Goal: Task Accomplishment & Management: Manage account settings

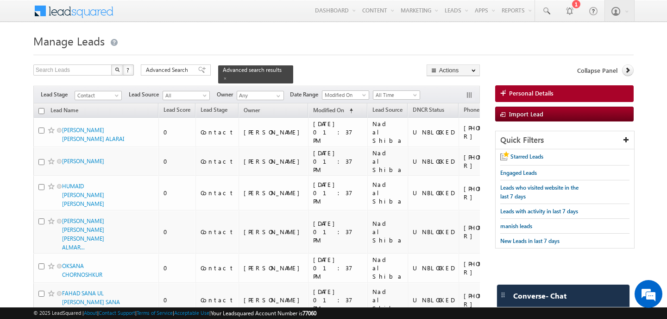
click at [43, 110] on input "checkbox" at bounding box center [41, 111] width 6 height 6
checkbox input "true"
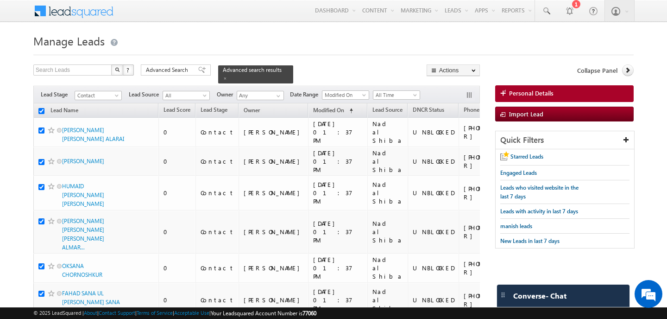
checkbox input "true"
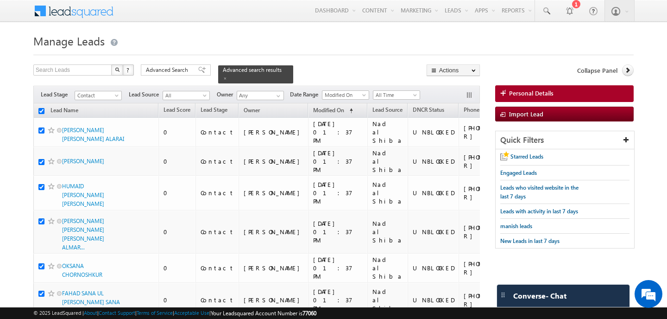
checkbox input "true"
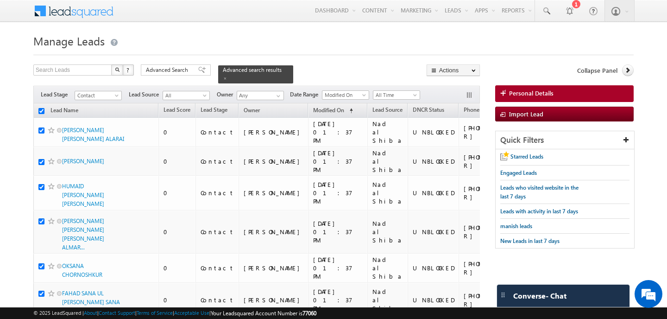
checkbox input "true"
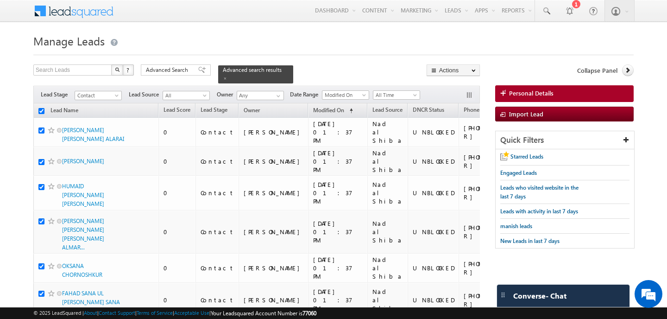
checkbox input "true"
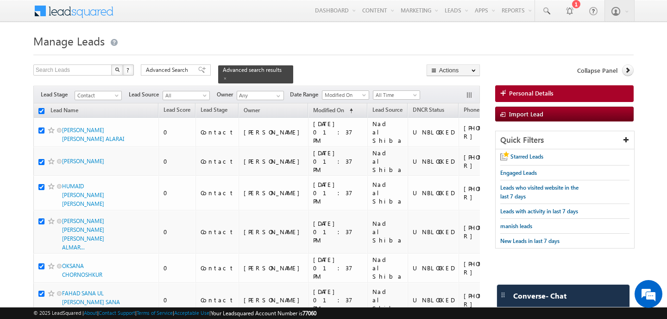
checkbox input "true"
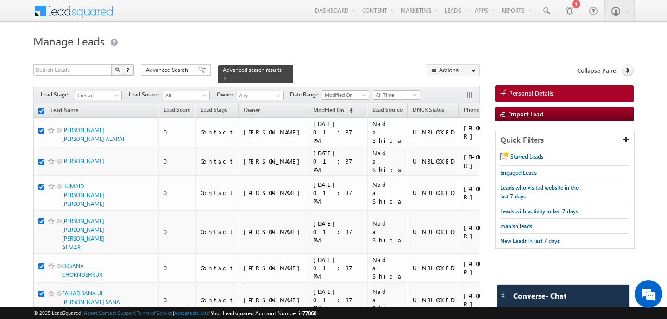
checkbox input "true"
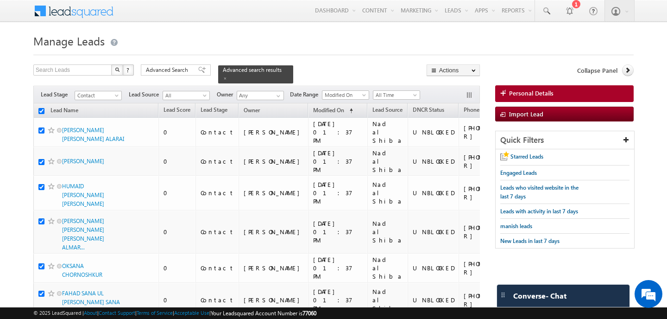
checkbox input "true"
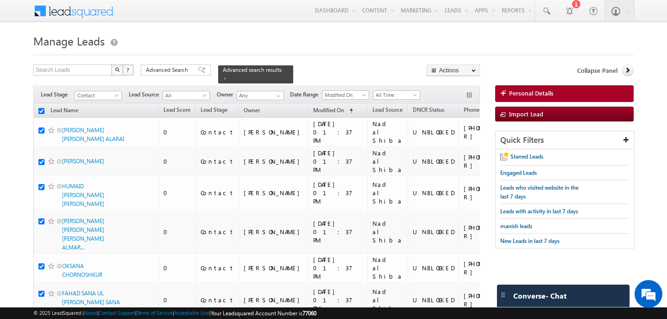
checkbox input "true"
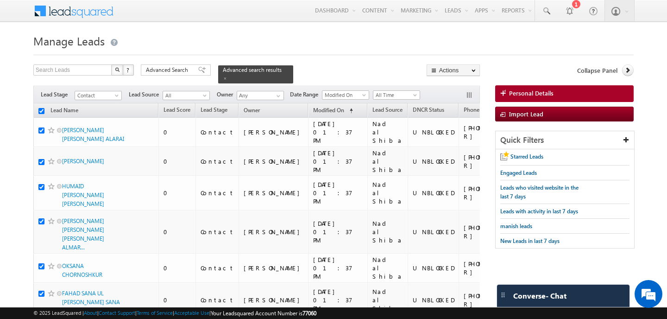
checkbox input "true"
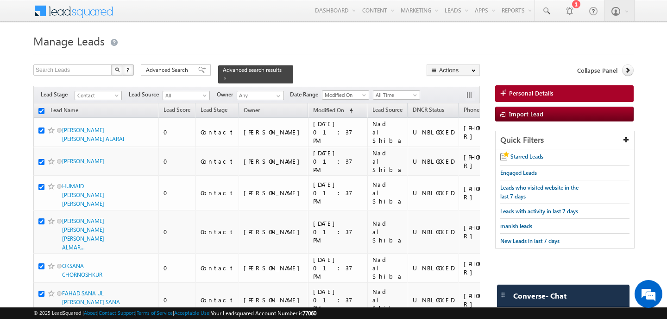
checkbox input "true"
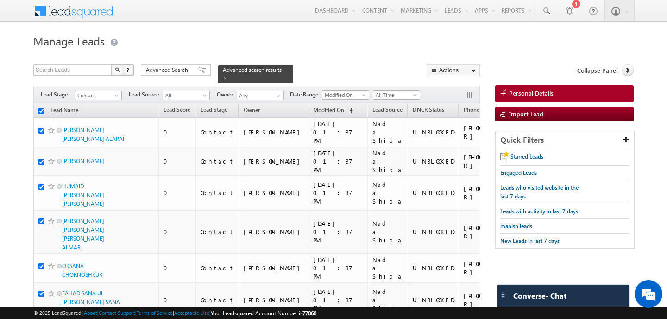
checkbox input "true"
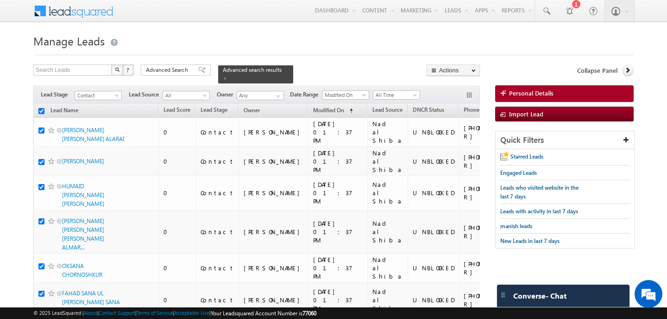
checkbox input "true"
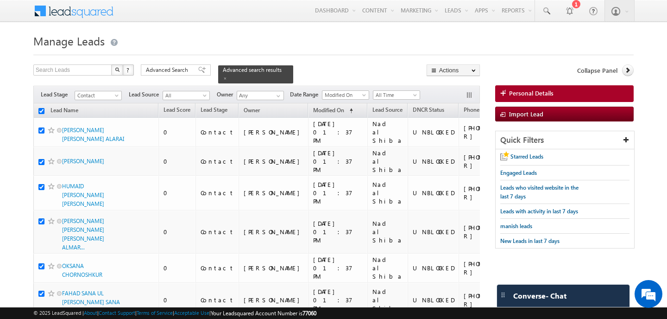
checkbox input "true"
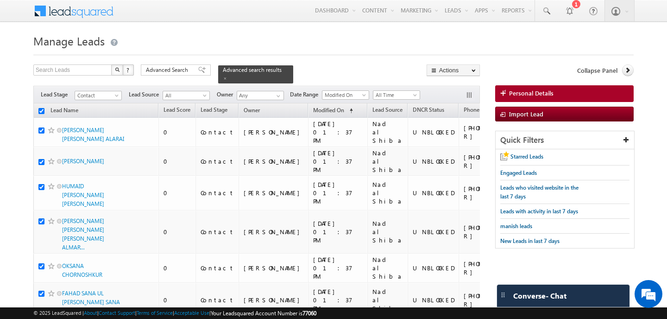
checkbox input "true"
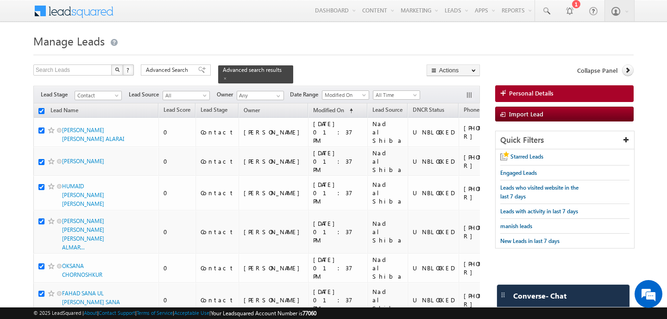
checkbox input "true"
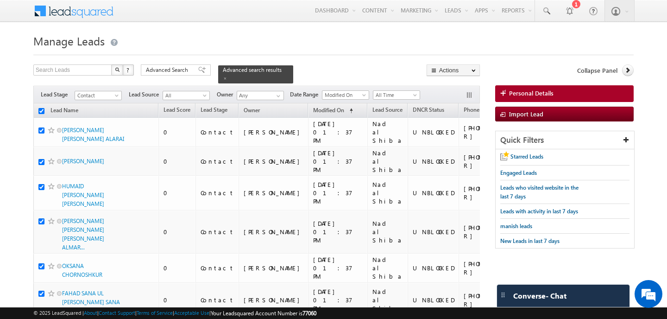
checkbox input "true"
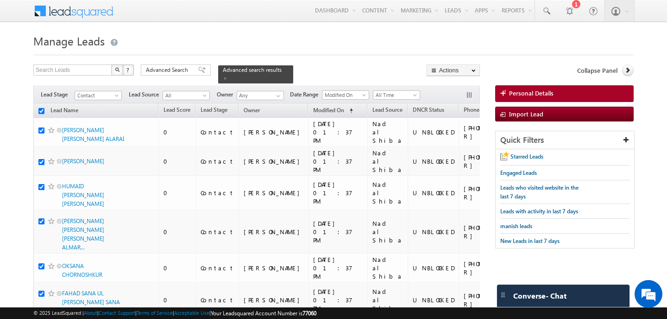
checkbox input "true"
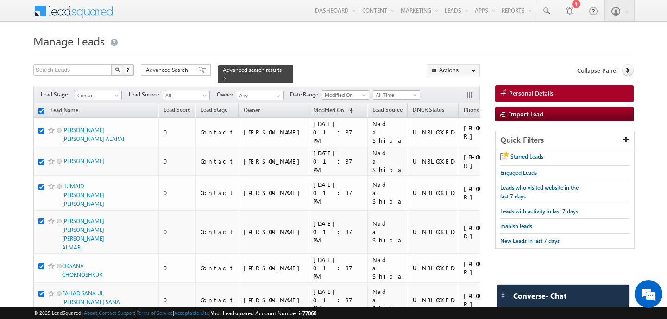
checkbox input "true"
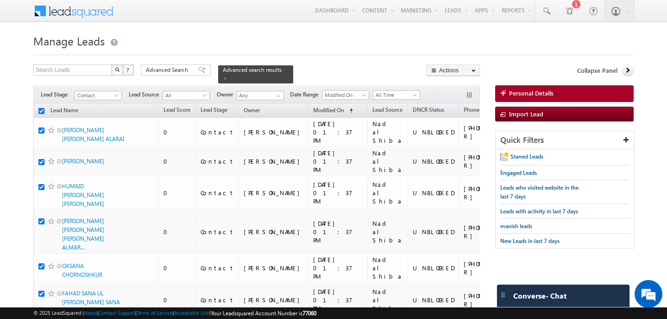
checkbox input "true"
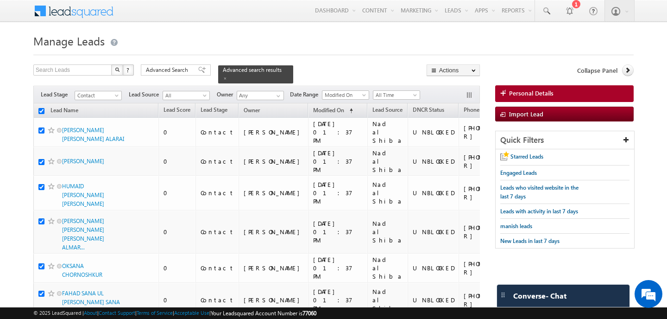
checkbox input "true"
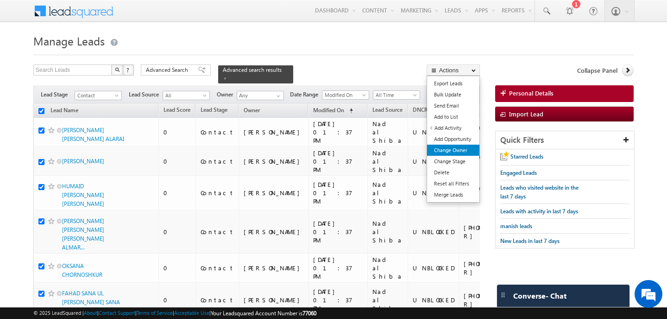
click at [449, 148] on link "Change Owner" at bounding box center [453, 150] width 52 height 11
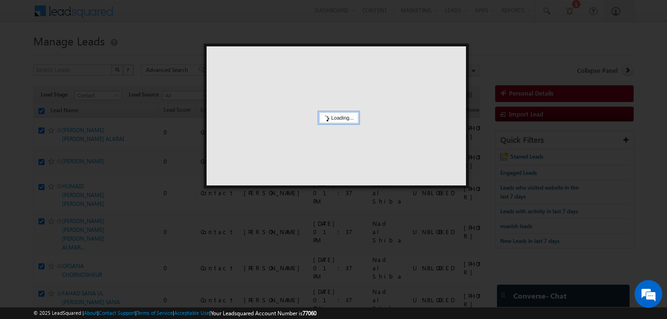
click at [340, 101] on div at bounding box center [336, 115] width 259 height 139
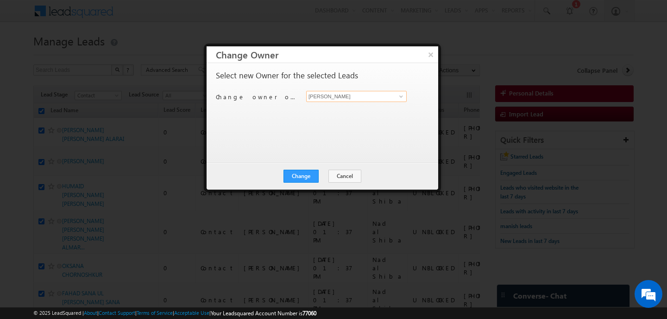
click at [340, 101] on input "[PERSON_NAME]" at bounding box center [356, 96] width 101 height 11
click at [328, 115] on span "[PERSON_NAME][EMAIL_ADDRESS][PERSON_NAME][DOMAIN_NAME]" at bounding box center [351, 114] width 83 height 7
type input "[PERSON_NAME]"
click at [314, 174] on button "Change" at bounding box center [300, 176] width 35 height 13
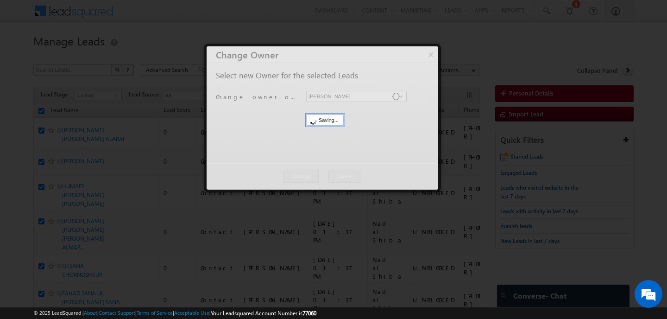
click at [324, 174] on div at bounding box center [323, 117] width 232 height 143
click at [0, 0] on button "Close" at bounding box center [0, 0] width 0 height 0
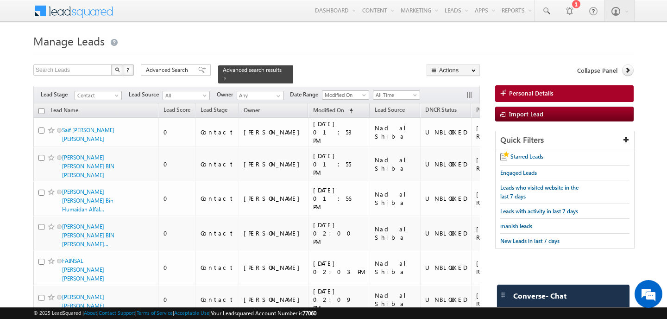
click at [43, 110] on input "checkbox" at bounding box center [41, 111] width 6 height 6
checkbox input "true"
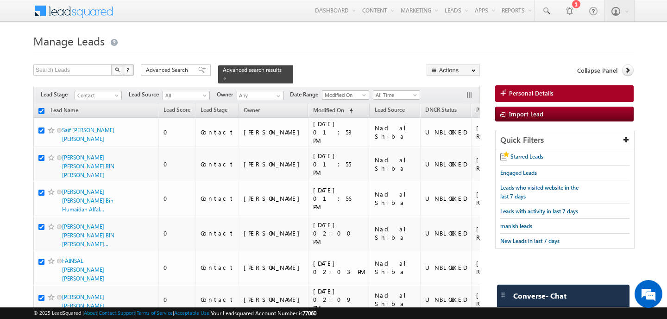
checkbox input "true"
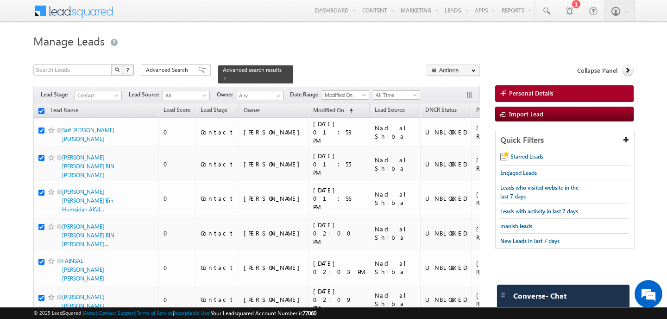
checkbox input "true"
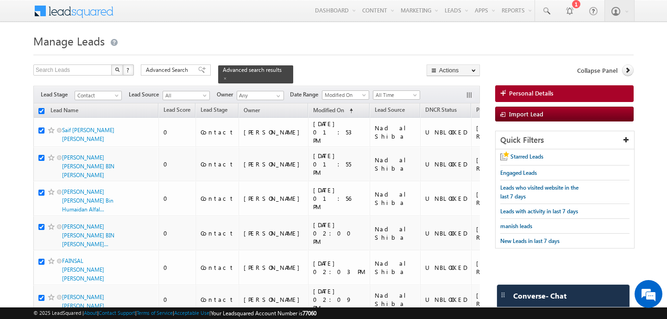
checkbox input "true"
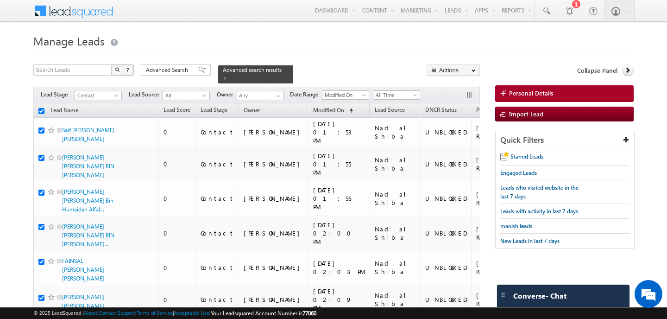
checkbox input "true"
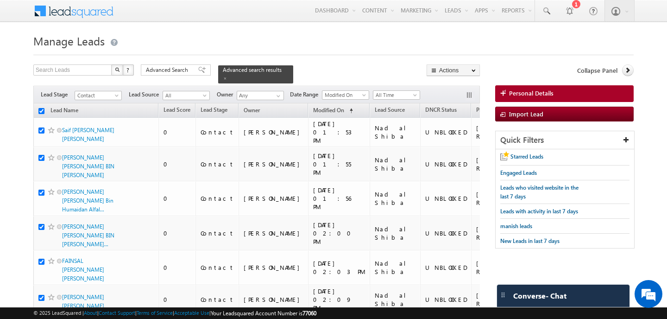
checkbox input "true"
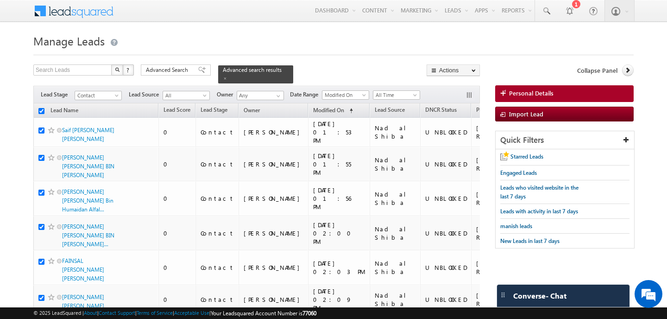
checkbox input "true"
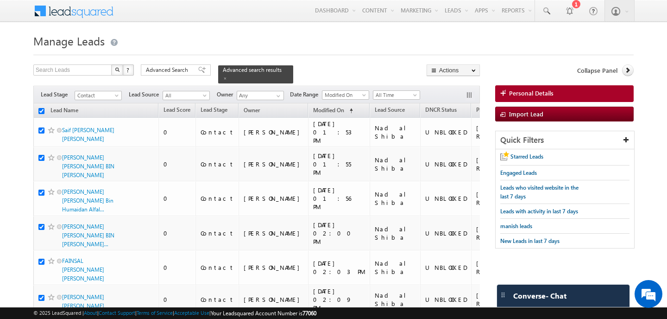
checkbox input "true"
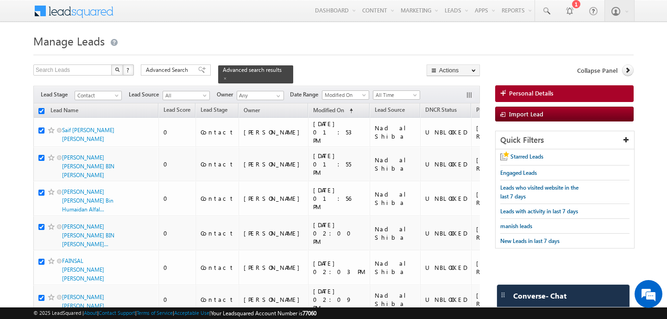
checkbox input "true"
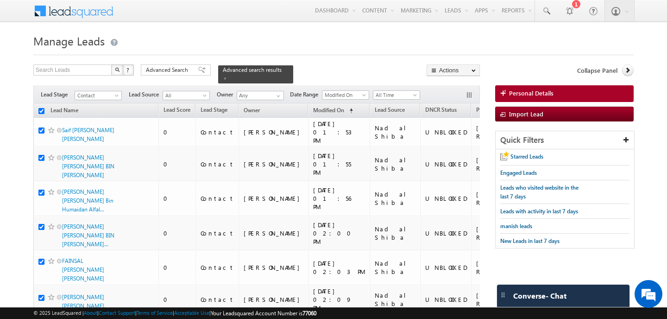
checkbox input "true"
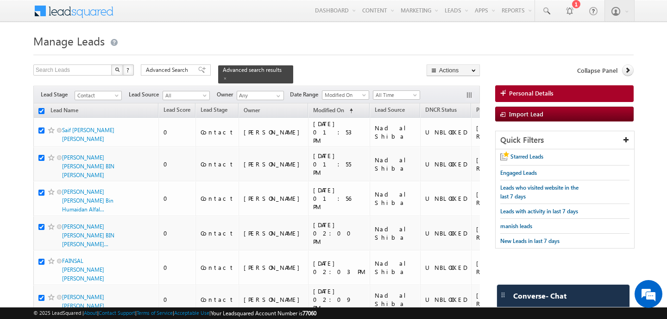
checkbox input "true"
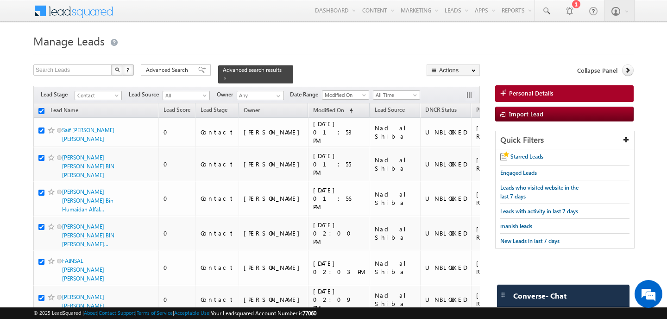
checkbox input "true"
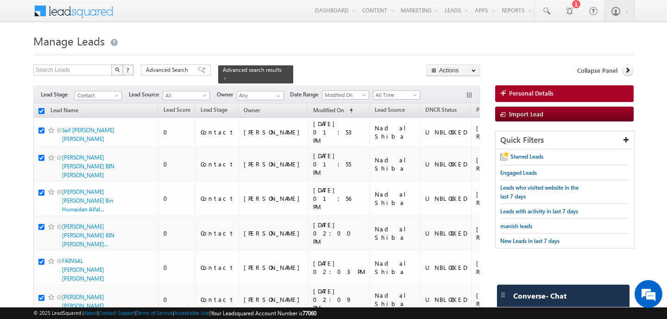
checkbox input "true"
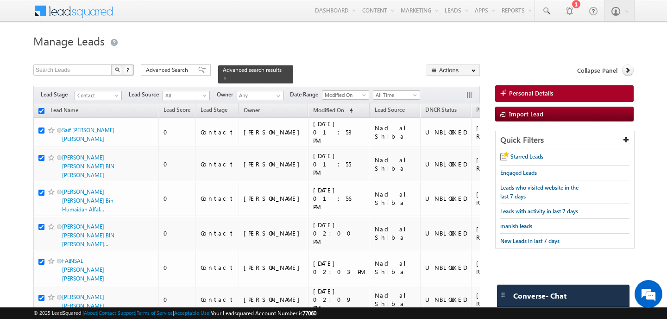
checkbox input "true"
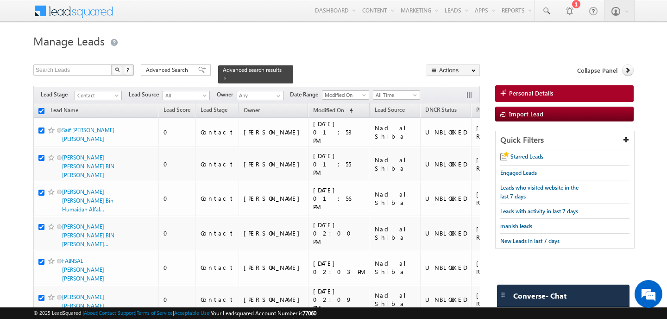
checkbox input "true"
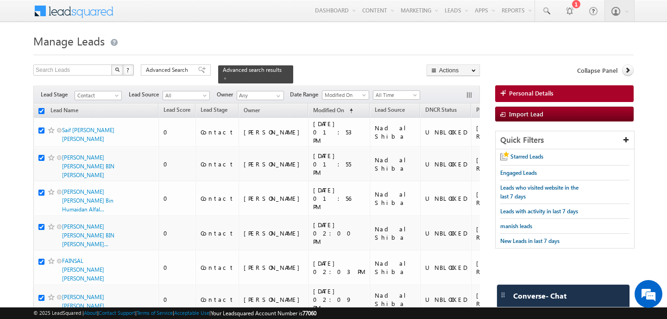
checkbox input "true"
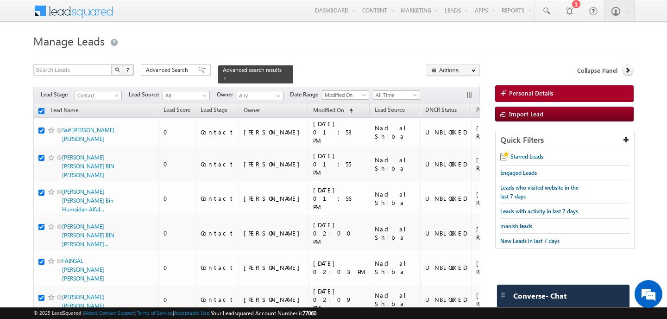
checkbox input "true"
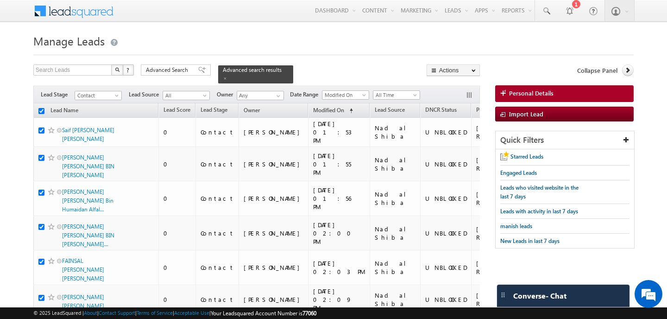
checkbox input "true"
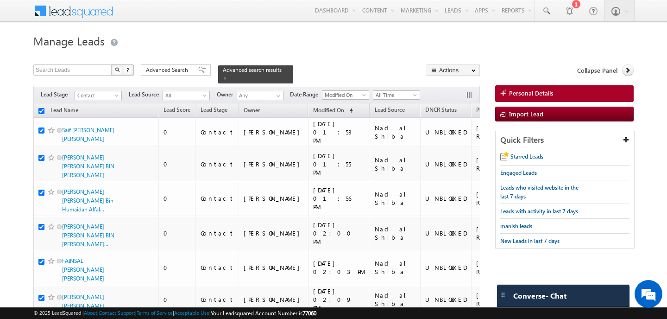
checkbox input "true"
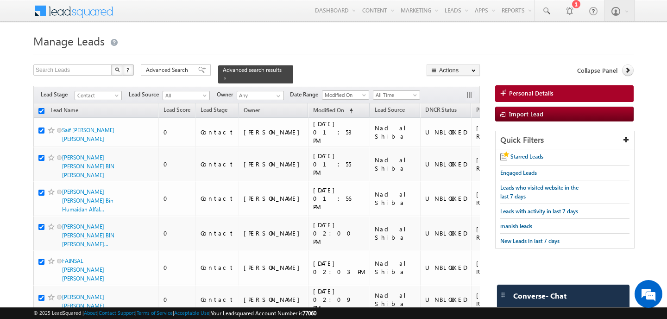
checkbox input "true"
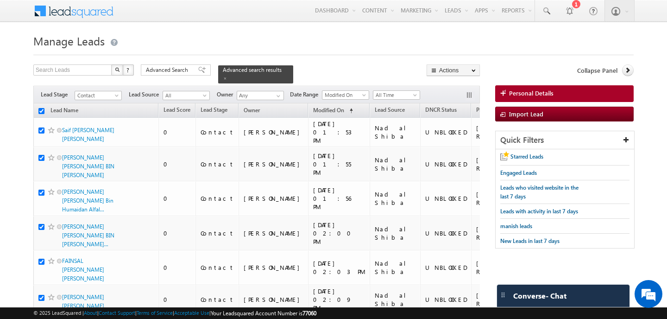
checkbox input "true"
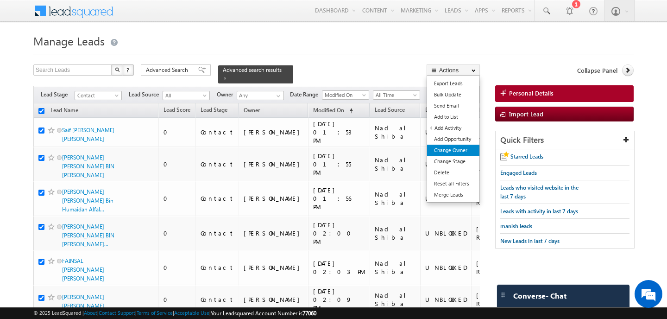
click at [459, 151] on link "Change Owner" at bounding box center [453, 150] width 52 height 11
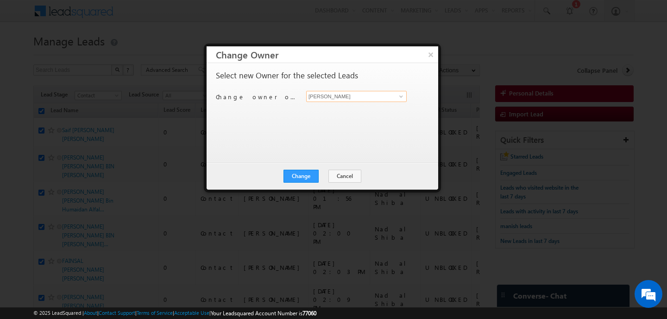
click at [332, 100] on input "[PERSON_NAME]" at bounding box center [356, 96] width 101 height 11
type input "d"
click at [341, 114] on span "disha.chouhan@indglobal.ae" at bounding box center [351, 114] width 83 height 7
type input "Disha Chouhan"
click at [309, 180] on button "Change" at bounding box center [300, 176] width 35 height 13
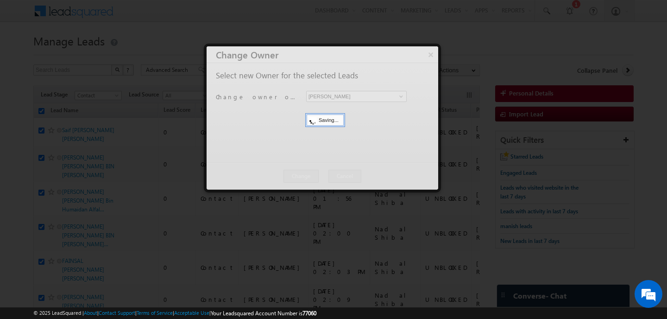
click at [324, 177] on div at bounding box center [323, 117] width 232 height 143
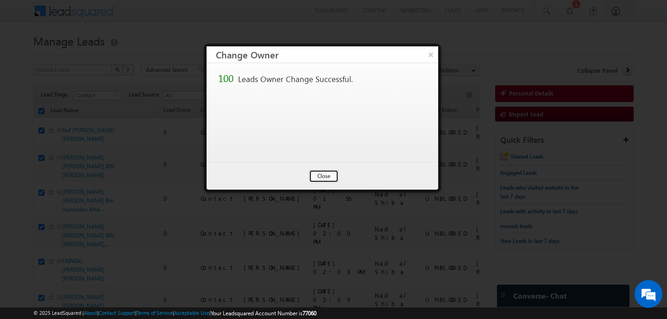
click at [324, 177] on button "Close" at bounding box center [324, 176] width 30 height 13
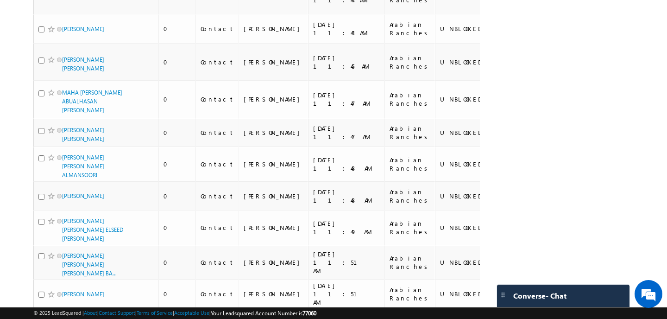
scroll to position [2777, 0]
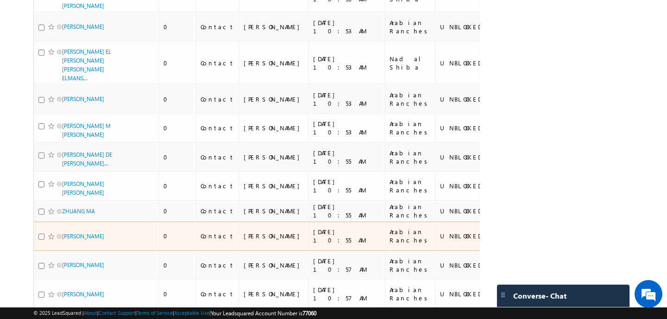
scroll to position [0, 0]
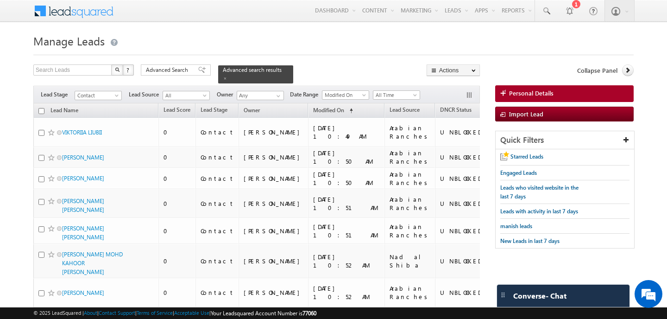
click at [43, 110] on input "checkbox" at bounding box center [41, 111] width 6 height 6
checkbox input "true"
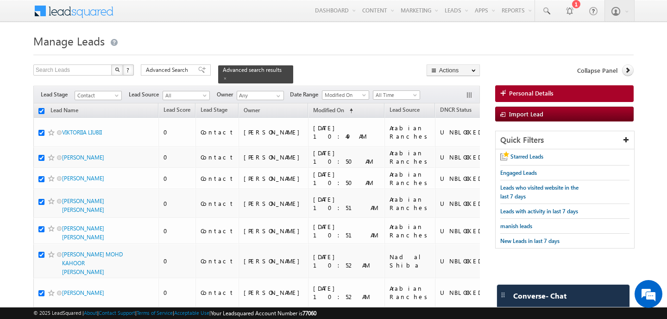
checkbox input "true"
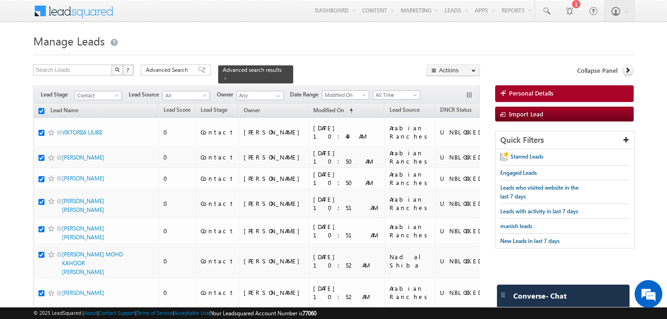
checkbox input "true"
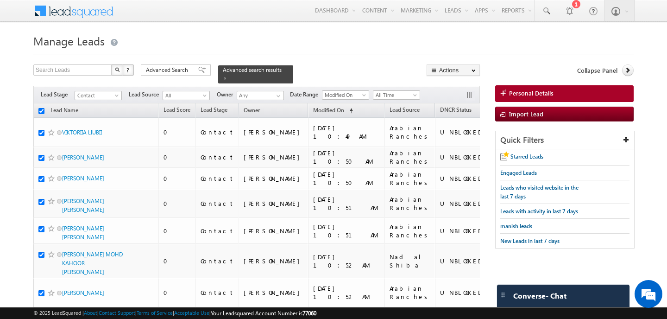
checkbox input "true"
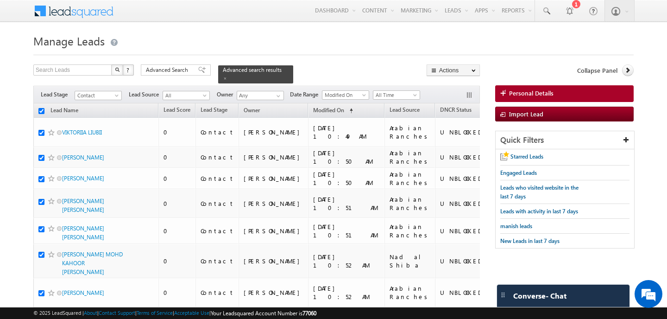
checkbox input "true"
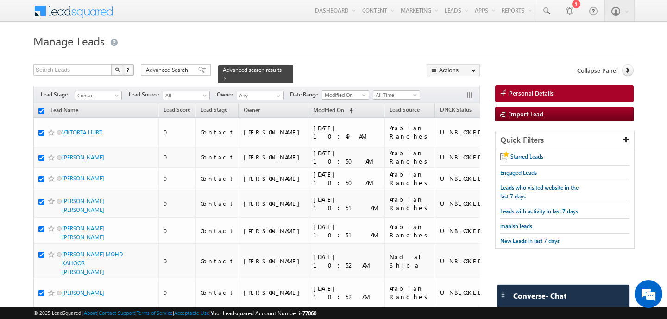
checkbox input "true"
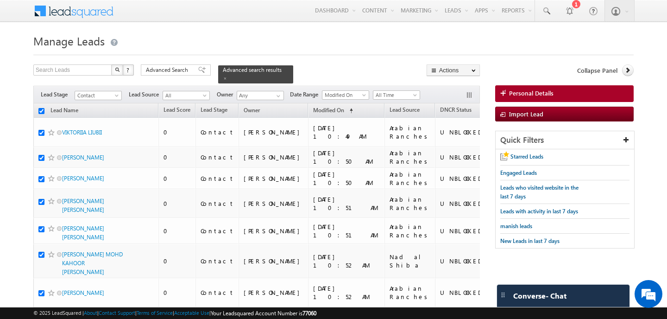
checkbox input "true"
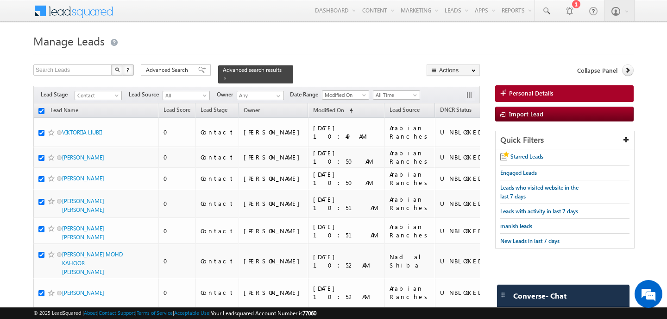
checkbox input "true"
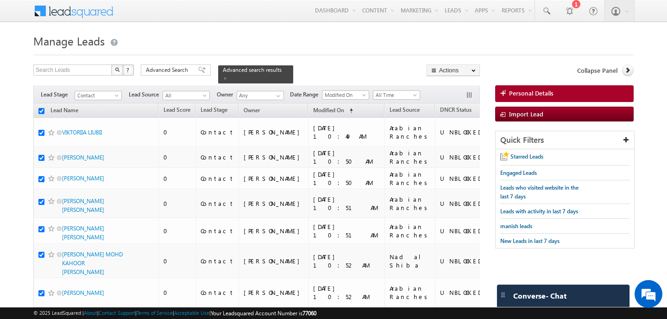
checkbox input "true"
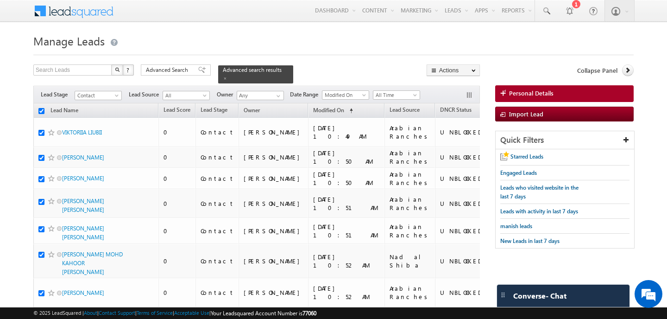
checkbox input "true"
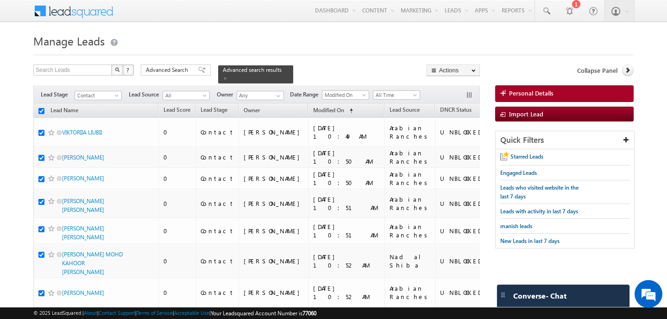
checkbox input "true"
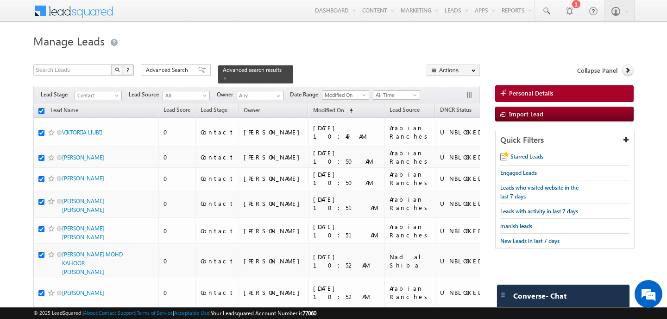
checkbox input "true"
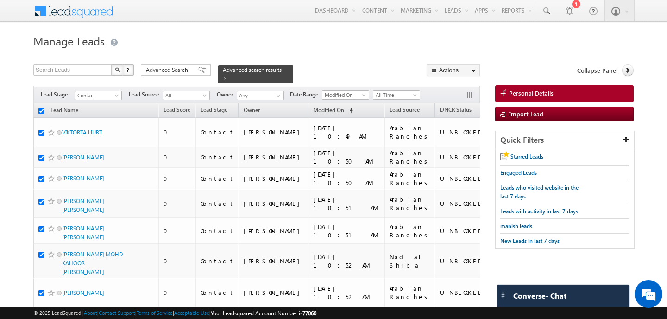
checkbox input "true"
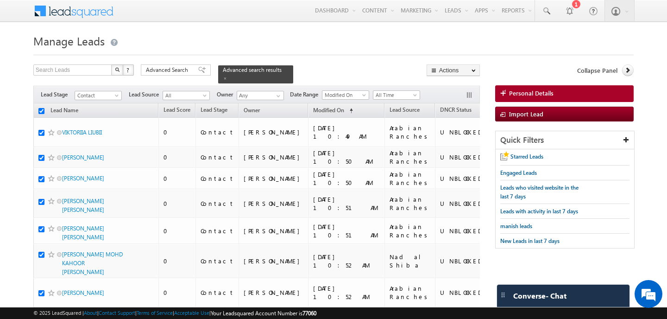
checkbox input "true"
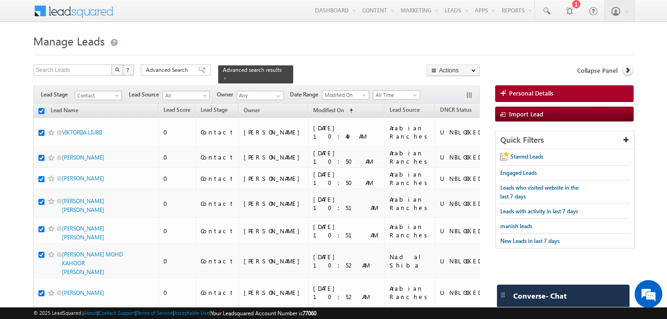
checkbox input "true"
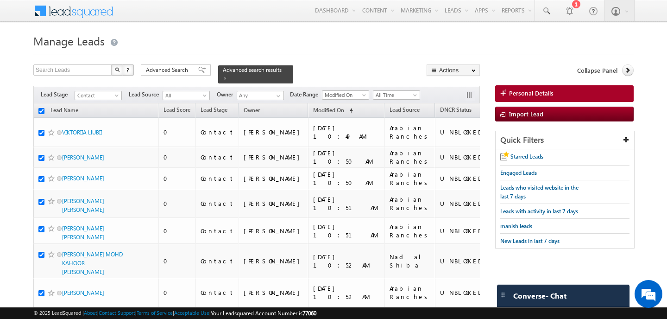
checkbox input "true"
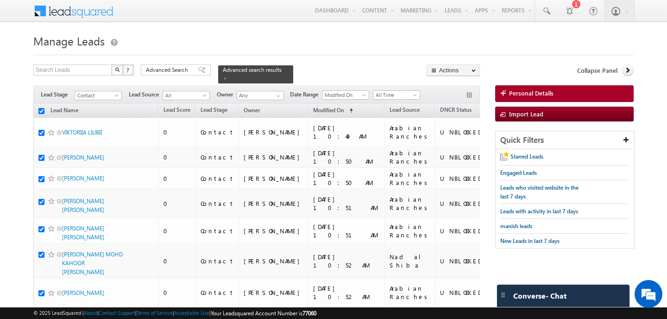
checkbox input "true"
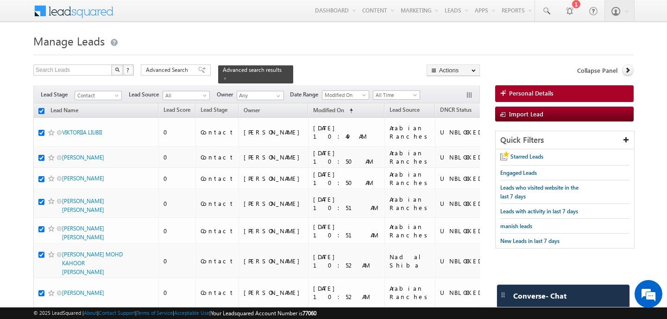
checkbox input "true"
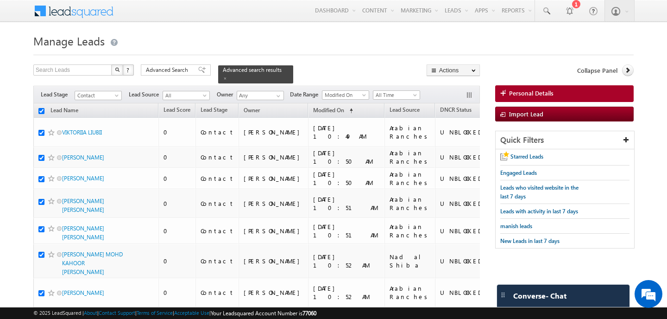
checkbox input "true"
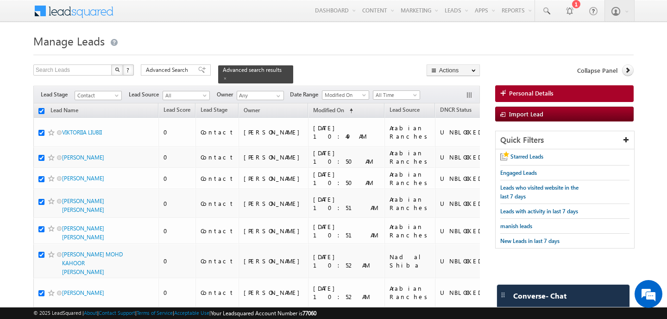
checkbox input "true"
click at [239, 44] on h1 "Manage Leads" at bounding box center [333, 40] width 600 height 18
